Goal: Information Seeking & Learning: Compare options

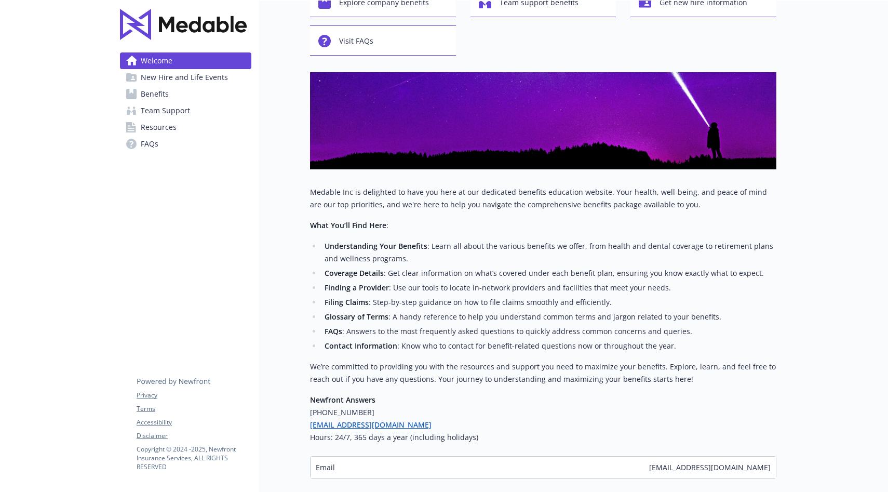
scroll to position [139, 0]
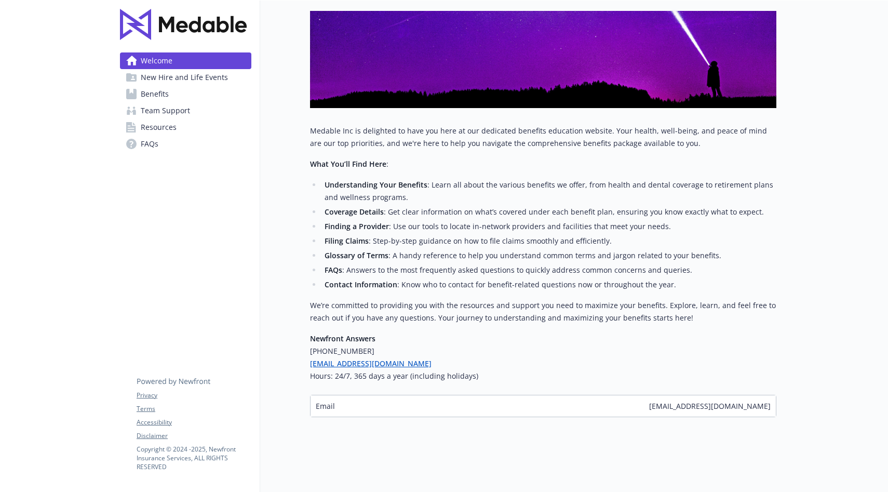
click at [175, 96] on link "Benefits" at bounding box center [185, 94] width 131 height 17
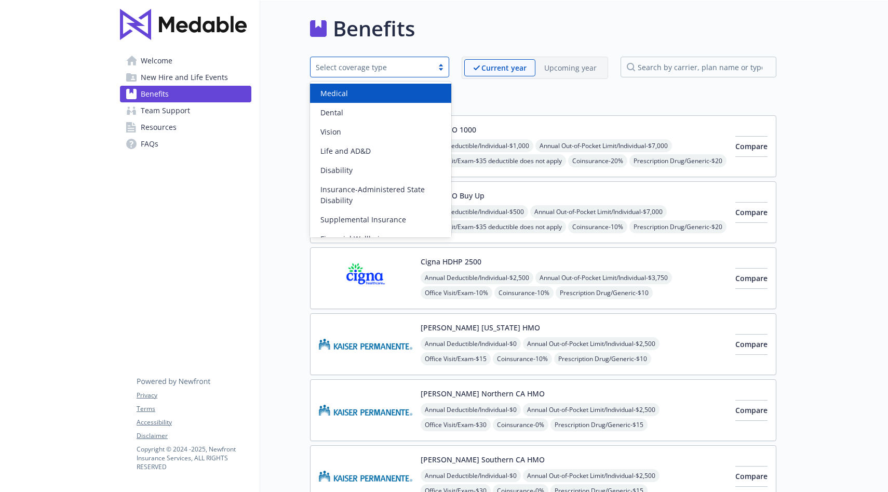
click at [415, 70] on div "Select coverage type" at bounding box center [372, 67] width 112 height 11
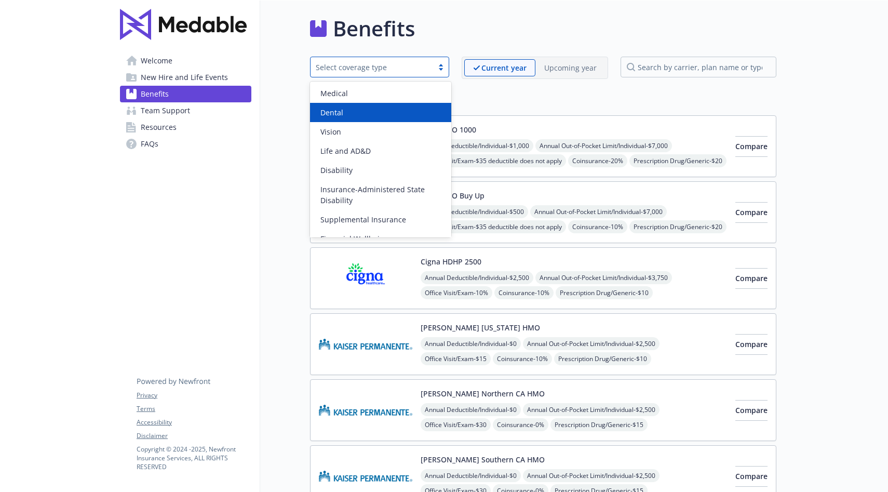
click at [394, 104] on div "Dental" at bounding box center [380, 112] width 141 height 19
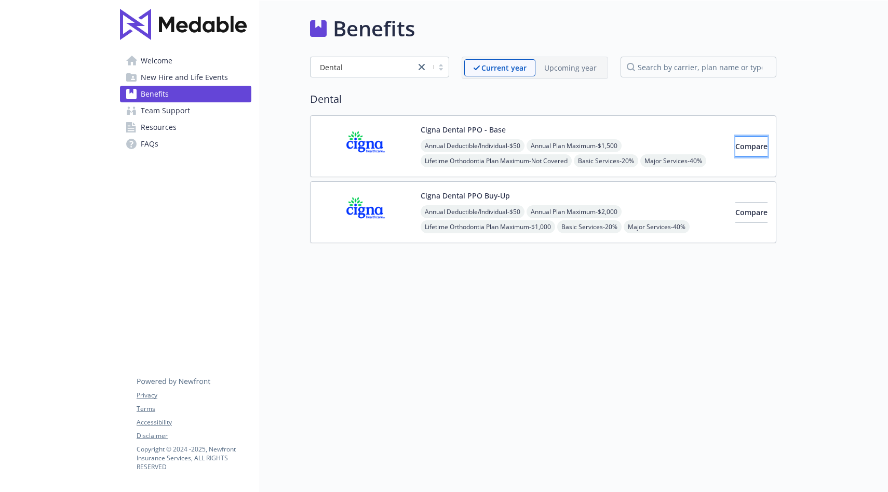
click at [735, 150] on span "Compare" at bounding box center [751, 146] width 32 height 10
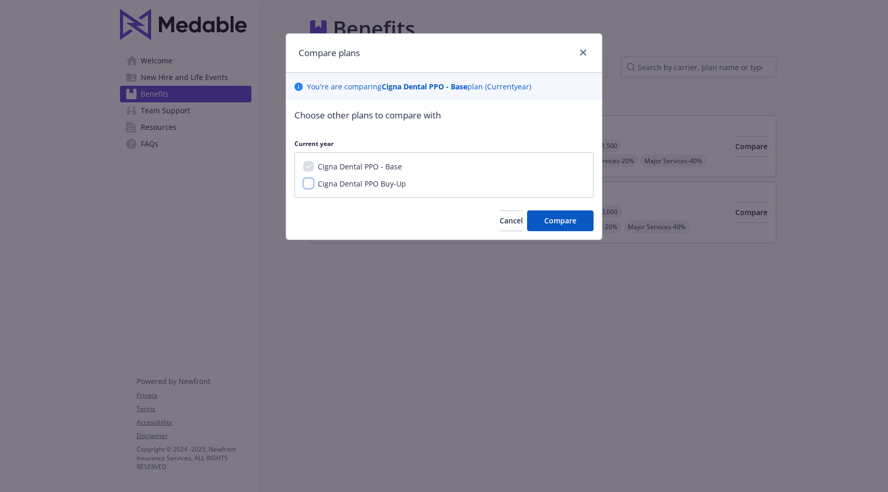
click at [308, 183] on input "Cigna Dental PPO Buy-Up" at bounding box center [308, 183] width 10 height 10
checkbox input "true"
click at [532, 220] on button "Compare" at bounding box center [560, 220] width 66 height 21
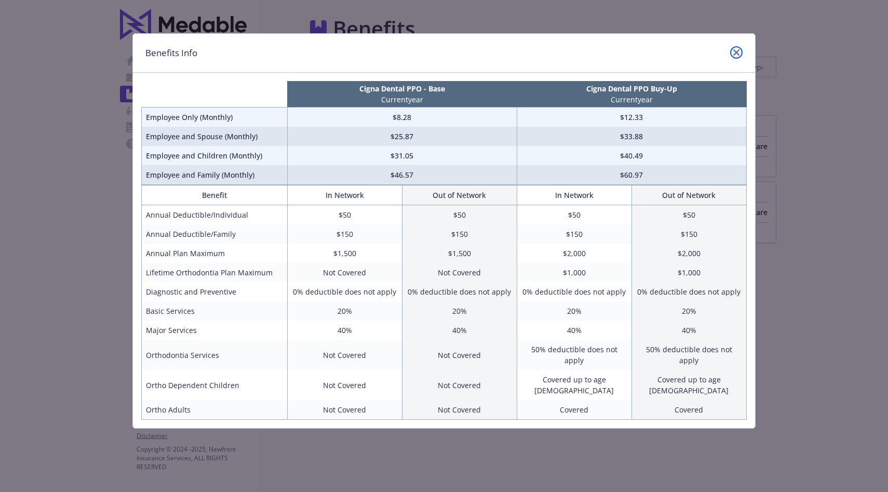
click at [737, 51] on icon "close" at bounding box center [736, 52] width 6 height 6
